Goal: Task Accomplishment & Management: Manage account settings

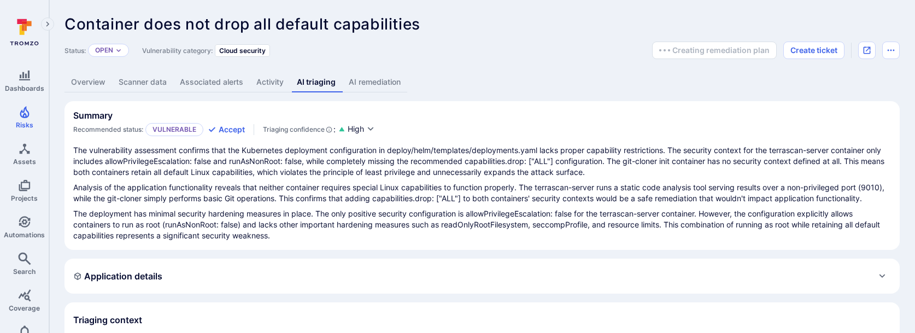
scroll to position [104, 0]
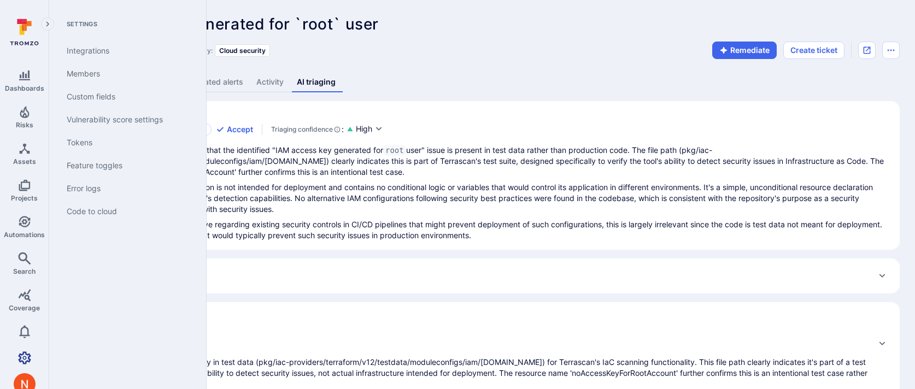
click at [28, 352] on icon "Settings" at bounding box center [24, 357] width 13 height 13
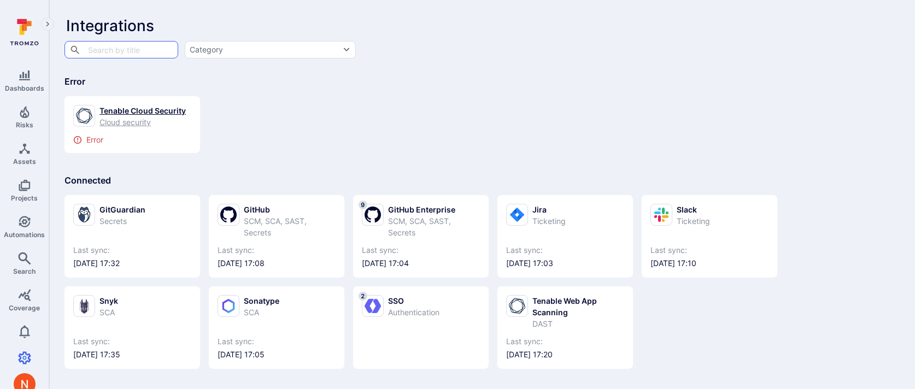
click at [156, 124] on div "Cloud security" at bounding box center [142, 121] width 86 height 11
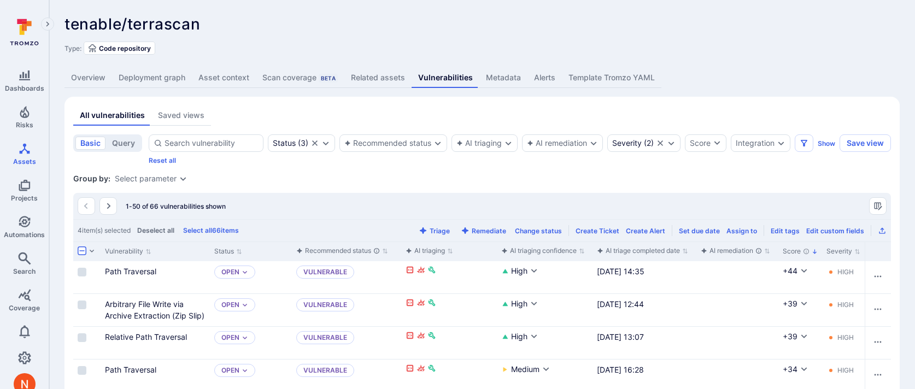
scroll to position [302, 0]
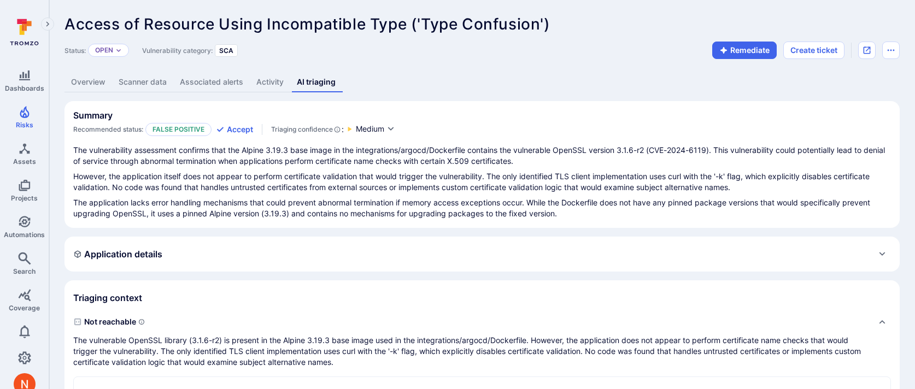
scroll to position [377, 0]
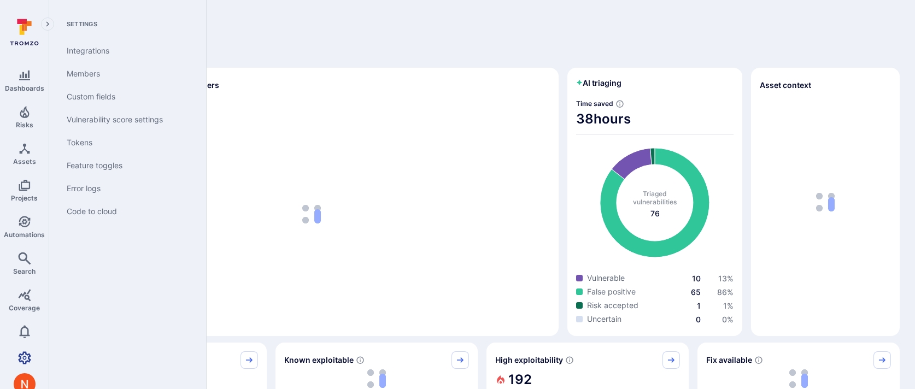
click at [24, 353] on icon "Settings" at bounding box center [24, 357] width 13 height 13
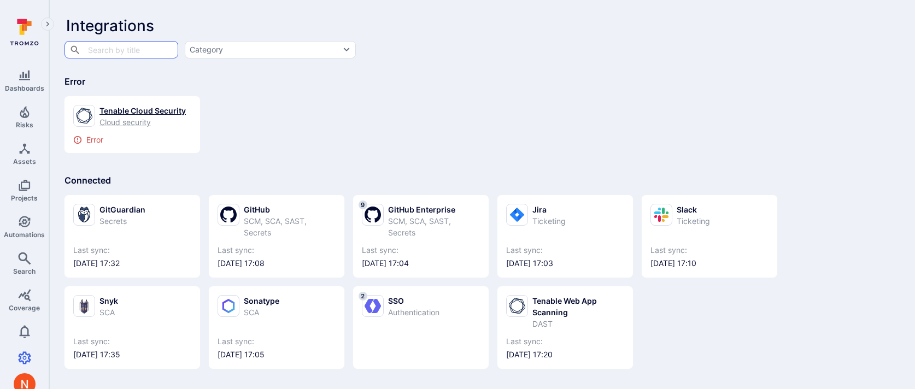
click at [163, 122] on div "Cloud security" at bounding box center [142, 121] width 86 height 11
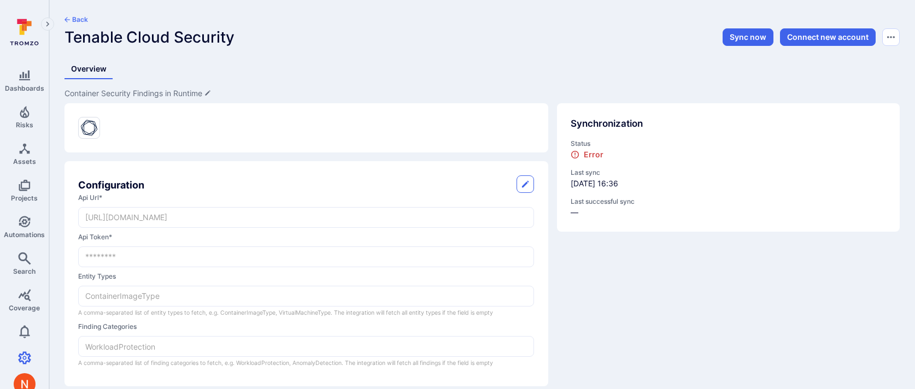
drag, startPoint x: 734, startPoint y: 38, endPoint x: 607, endPoint y: 43, distance: 126.4
click at [607, 43] on div "Back Tenable Cloud Security Sync now Connect new account" at bounding box center [482, 30] width 836 height 31
click at [743, 39] on button "Sync now" at bounding box center [748, 36] width 51 height 17
